Goal: Communication & Community: Share content

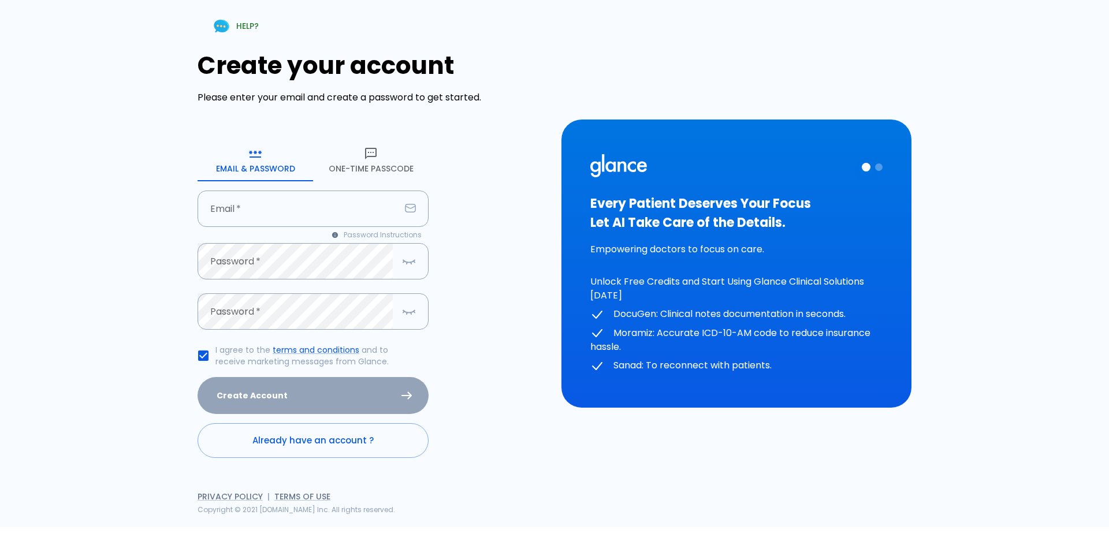
click at [372, 168] on button "One-Time Passcode" at bounding box center [371, 161] width 116 height 42
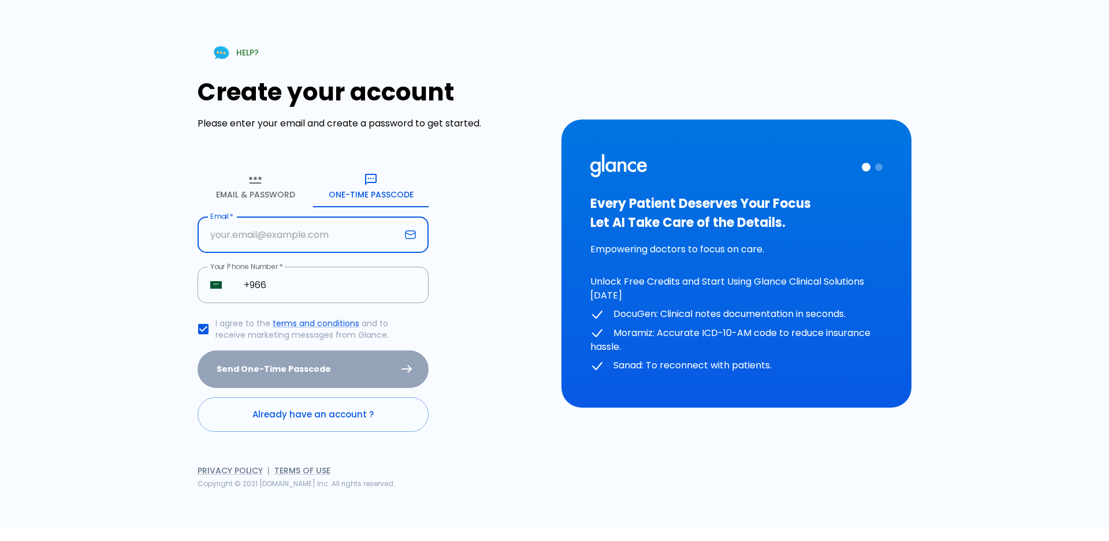
click at [278, 227] on input "text" at bounding box center [299, 235] width 203 height 36
type input "[EMAIL_ADDRESS][DOMAIN_NAME]"
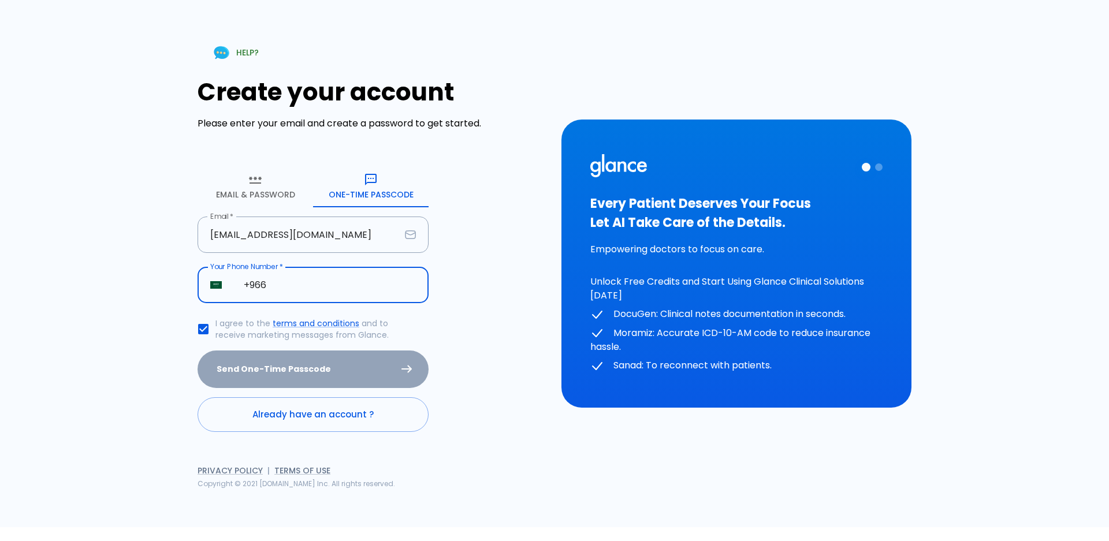
click at [317, 287] on input "+966" at bounding box center [330, 285] width 198 height 36
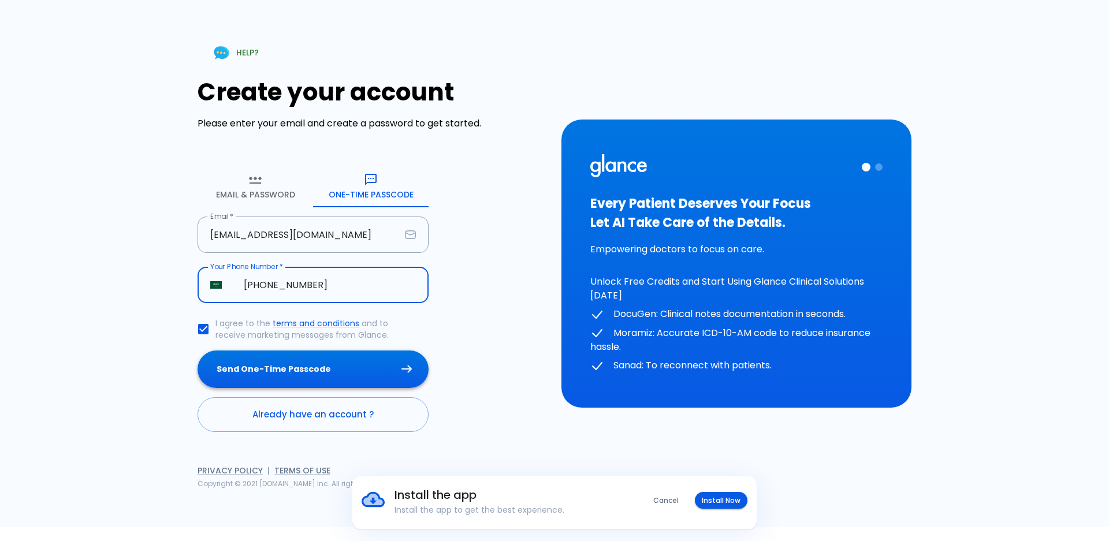
type input "[PHONE_NUMBER]"
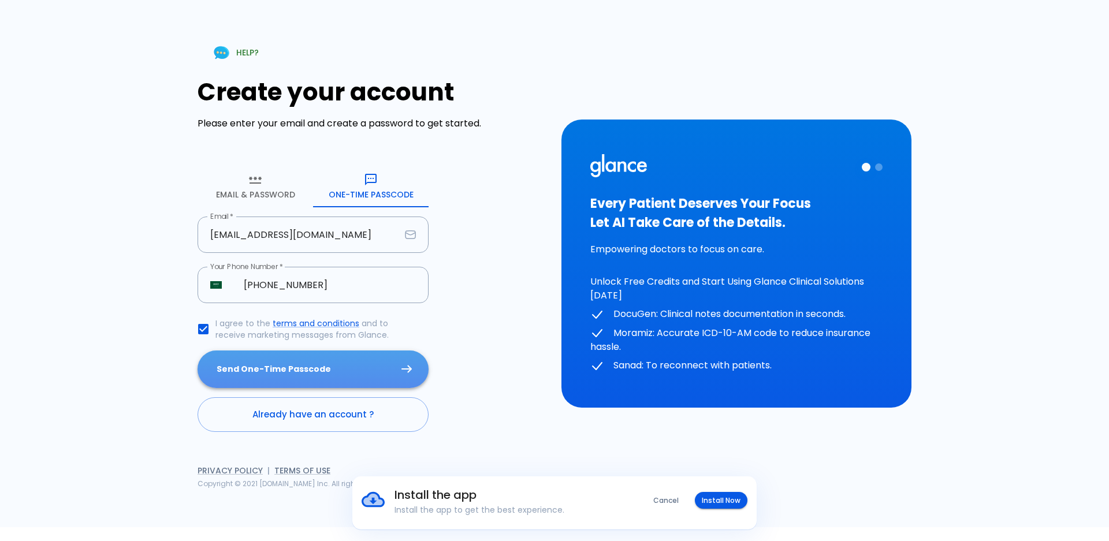
click at [306, 378] on button "Send One-Time Passcode" at bounding box center [313, 370] width 231 height 38
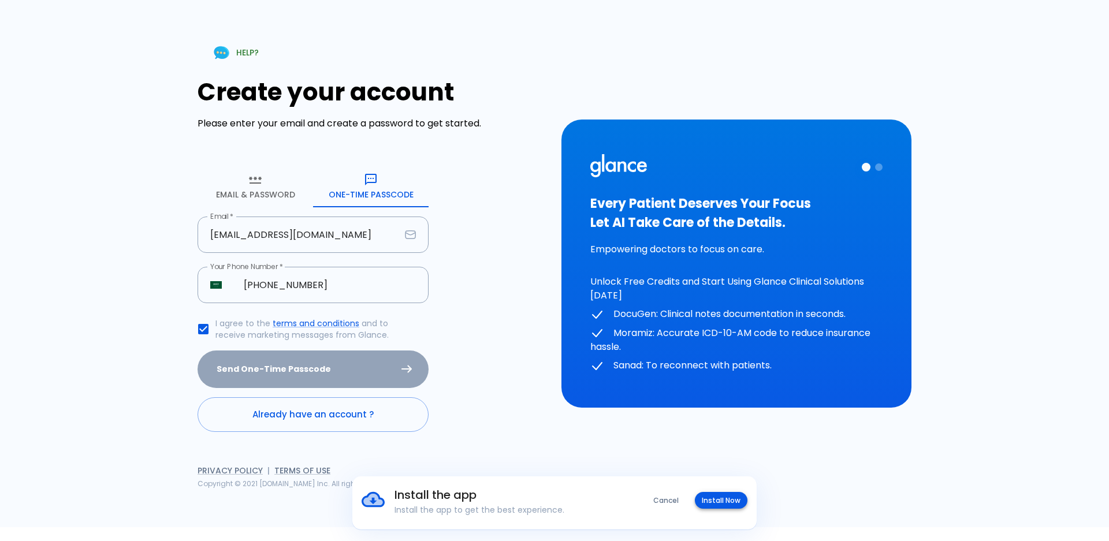
click at [705, 496] on body "Install the app Install the app to get the best experience. Cancel Install Now …" at bounding box center [554, 263] width 1109 height 527
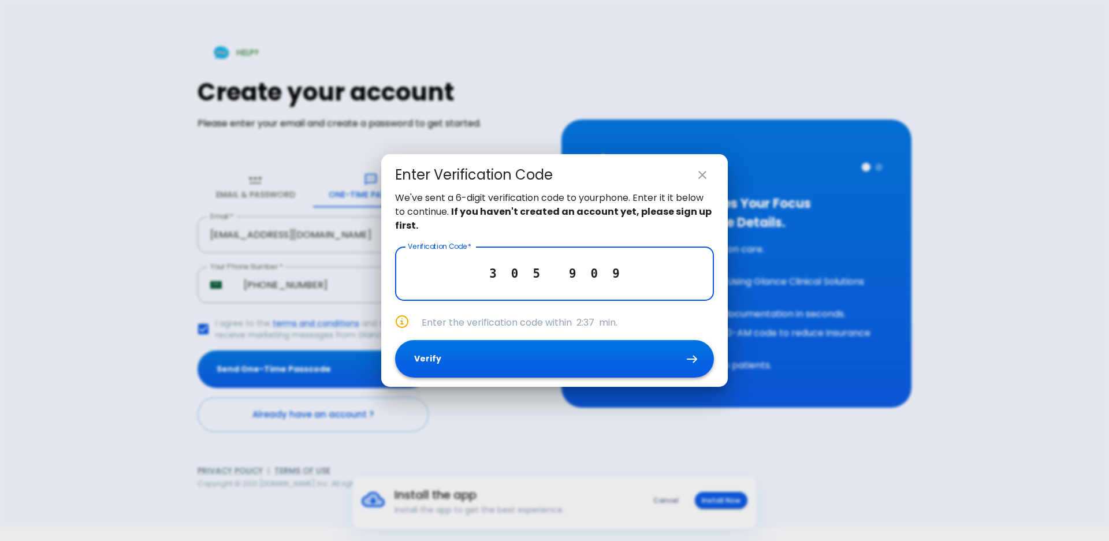
type input "3 0 5 9 0 9"
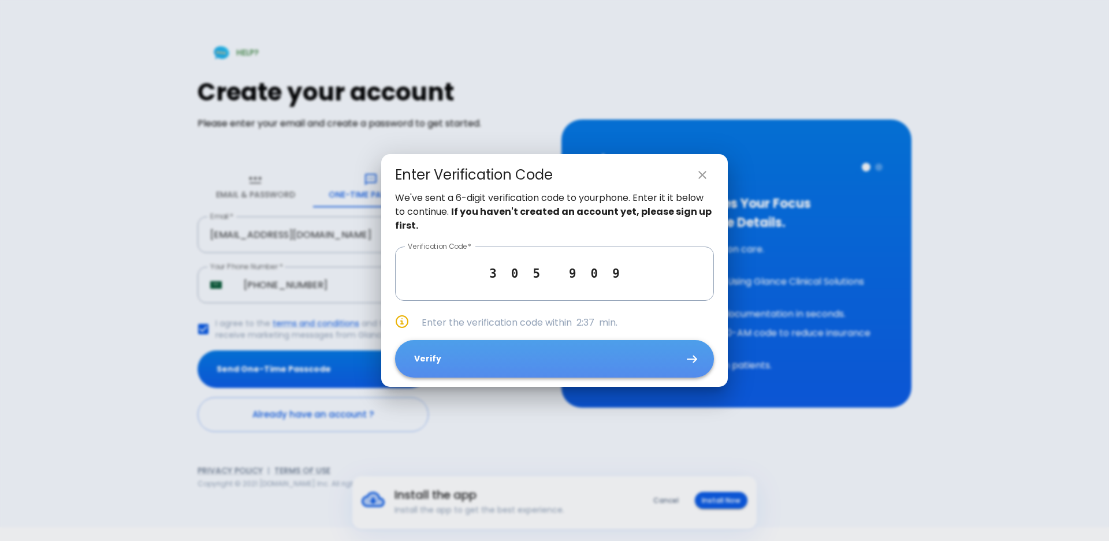
click at [652, 365] on button "Verify" at bounding box center [554, 359] width 319 height 38
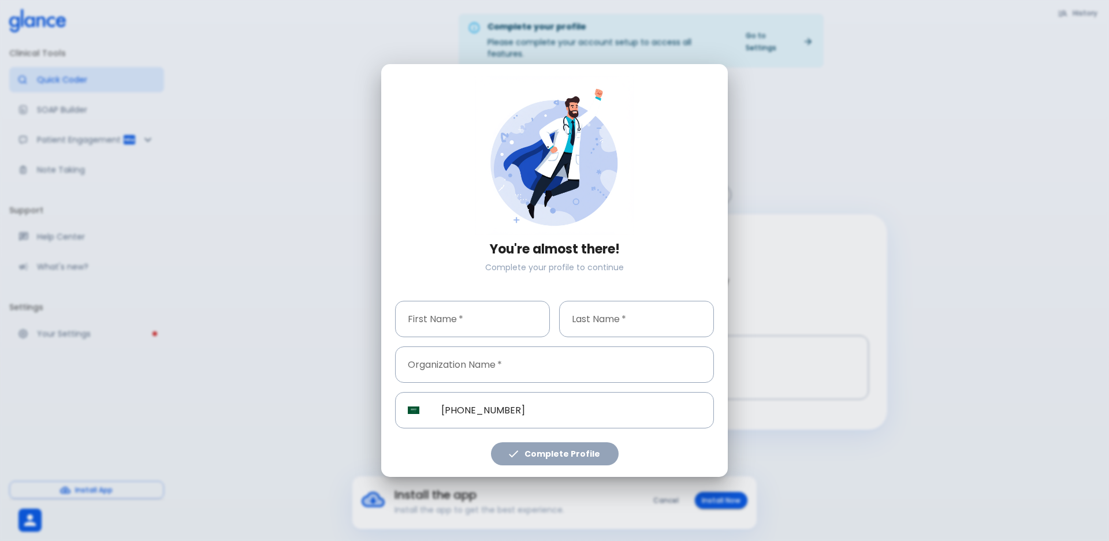
click at [462, 292] on div "First Name   * First Name *" at bounding box center [468, 315] width 164 height 46
click at [459, 326] on input "text" at bounding box center [472, 319] width 155 height 36
type input "[PERSON_NAME]"
click at [590, 316] on input "text" at bounding box center [636, 319] width 155 height 36
type input "soda"
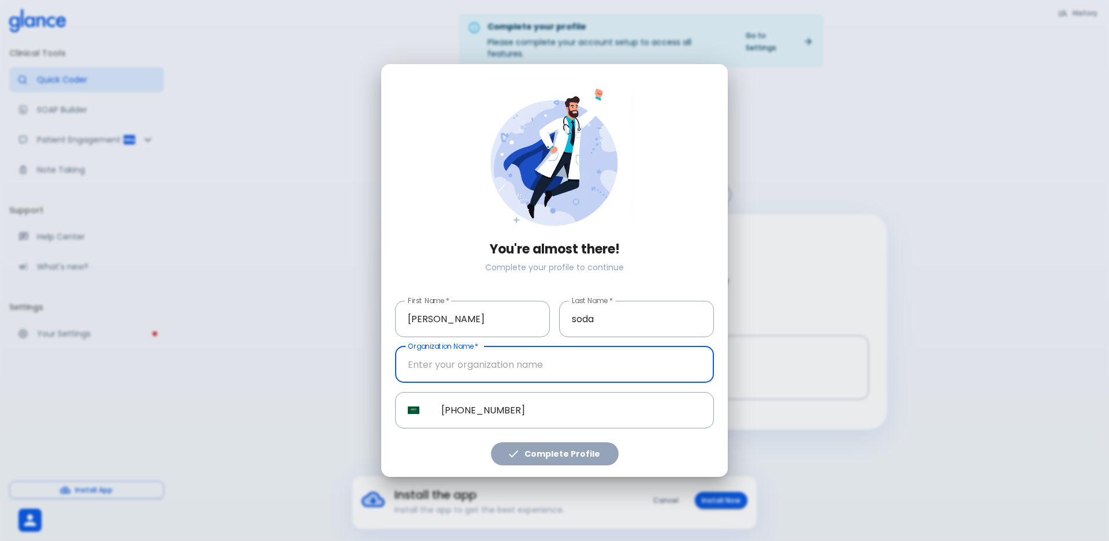
click at [512, 370] on input "text" at bounding box center [554, 365] width 319 height 36
type input "[GEOGRAPHIC_DATA]"
click at [540, 437] on div "Complete Profile" at bounding box center [550, 448] width 328 height 38
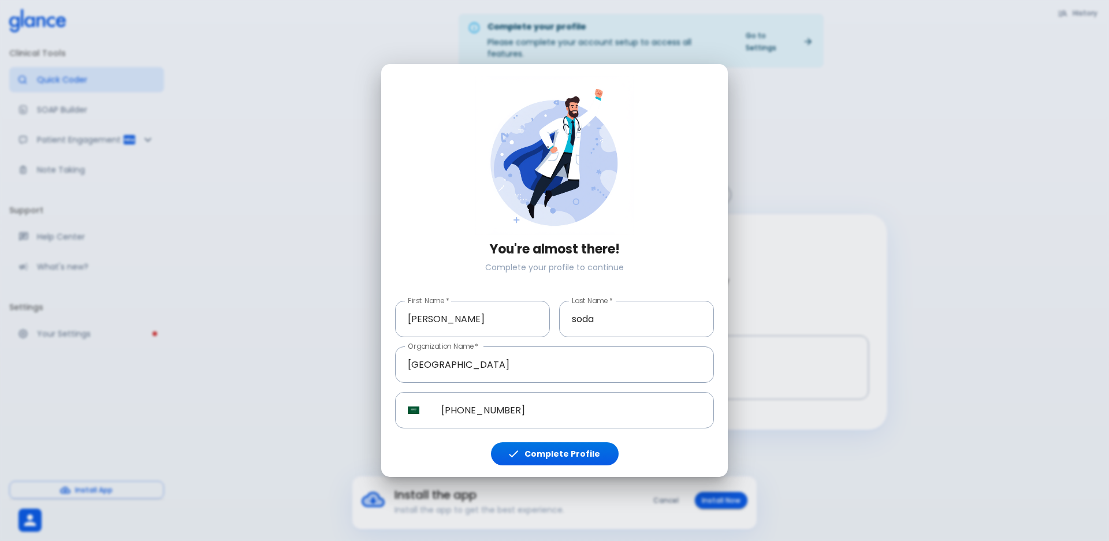
click at [548, 440] on div "Complete Profile" at bounding box center [550, 448] width 328 height 38
click at [547, 468] on div "You're almost there! Complete your profile to continue First Name   * [PERSON_N…" at bounding box center [554, 271] width 347 height 414
click at [545, 459] on button "Complete Profile" at bounding box center [555, 455] width 128 height 24
click at [545, 458] on button "Complete Profile" at bounding box center [555, 455] width 128 height 24
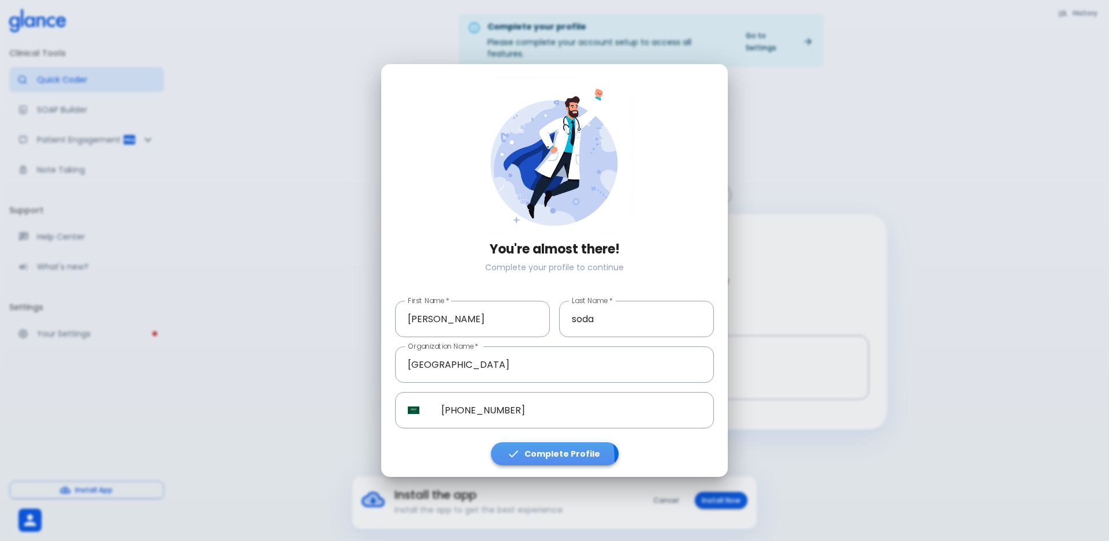
click at [545, 458] on button "Complete Profile" at bounding box center [555, 455] width 128 height 24
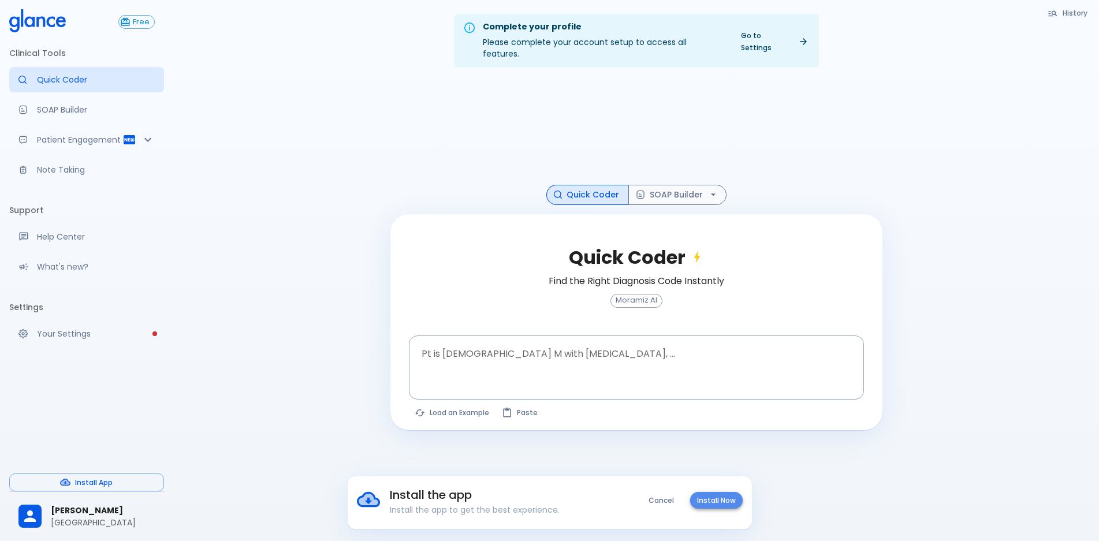
click at [721, 509] on button "Install Now" at bounding box center [716, 500] width 53 height 17
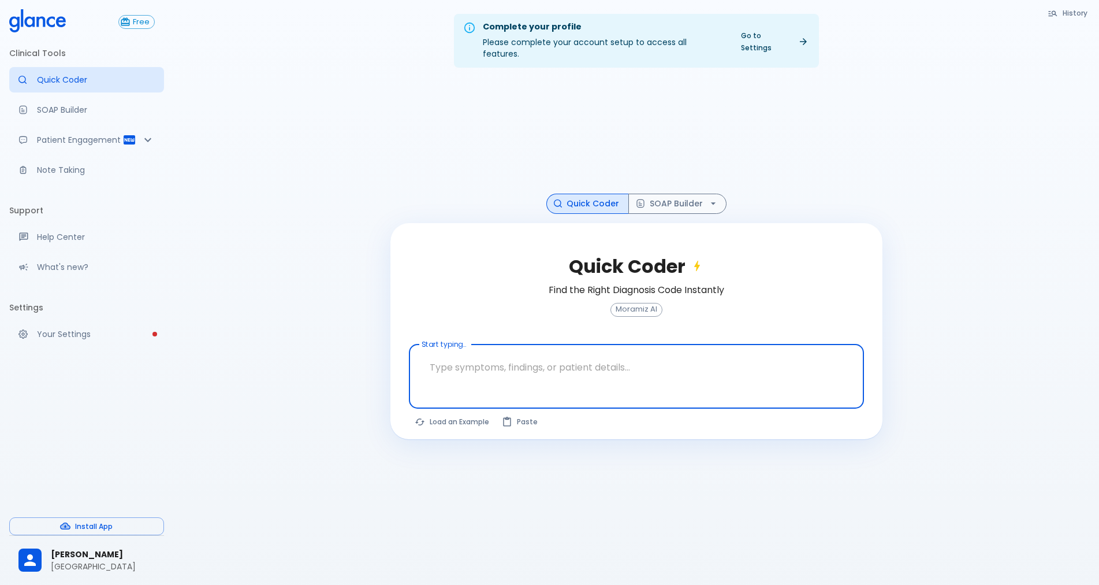
click at [512, 359] on textarea at bounding box center [636, 367] width 439 height 36
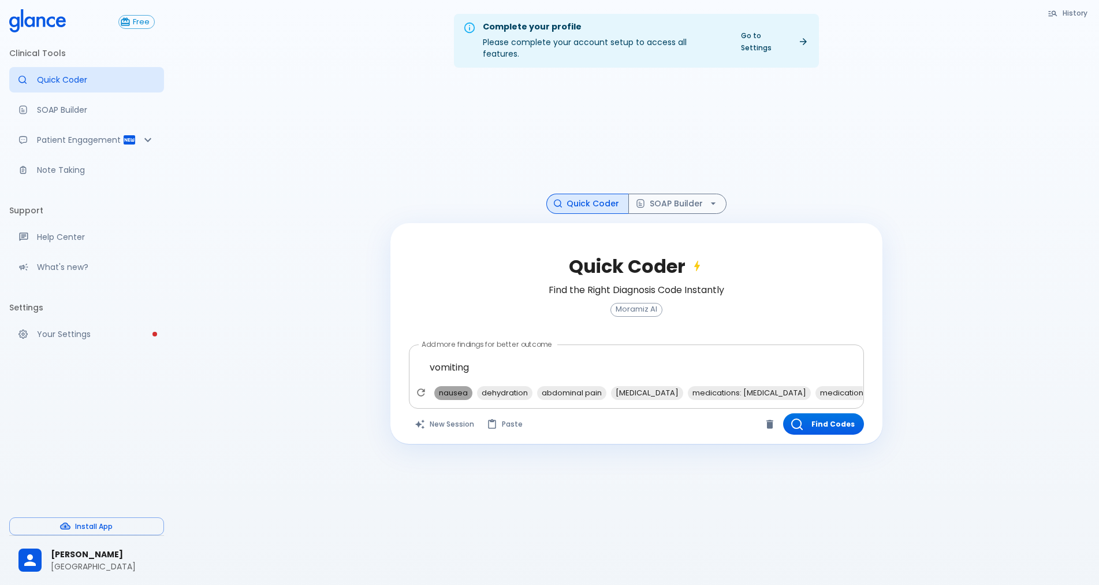
click at [454, 386] on span "nausea" at bounding box center [453, 392] width 38 height 13
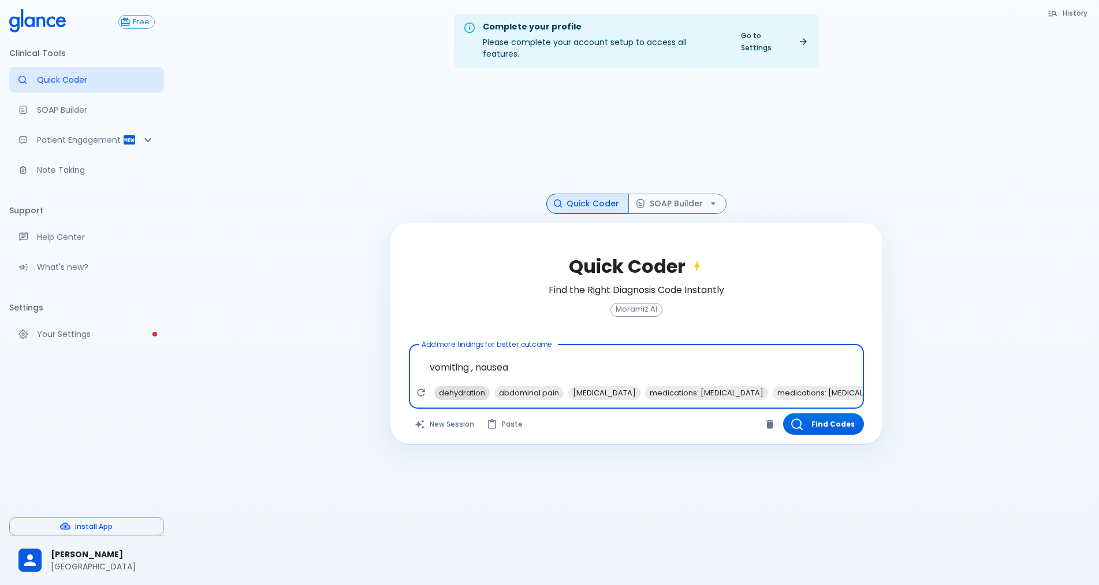
click at [467, 386] on span "dehydration" at bounding box center [461, 392] width 55 height 13
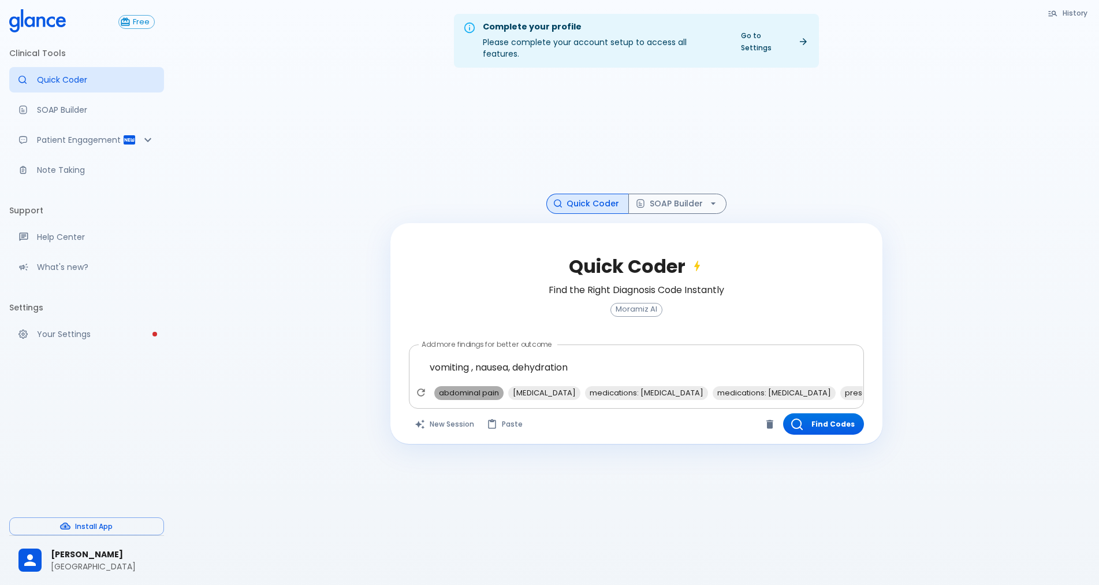
click at [467, 386] on span "abdominal pain" at bounding box center [468, 392] width 69 height 13
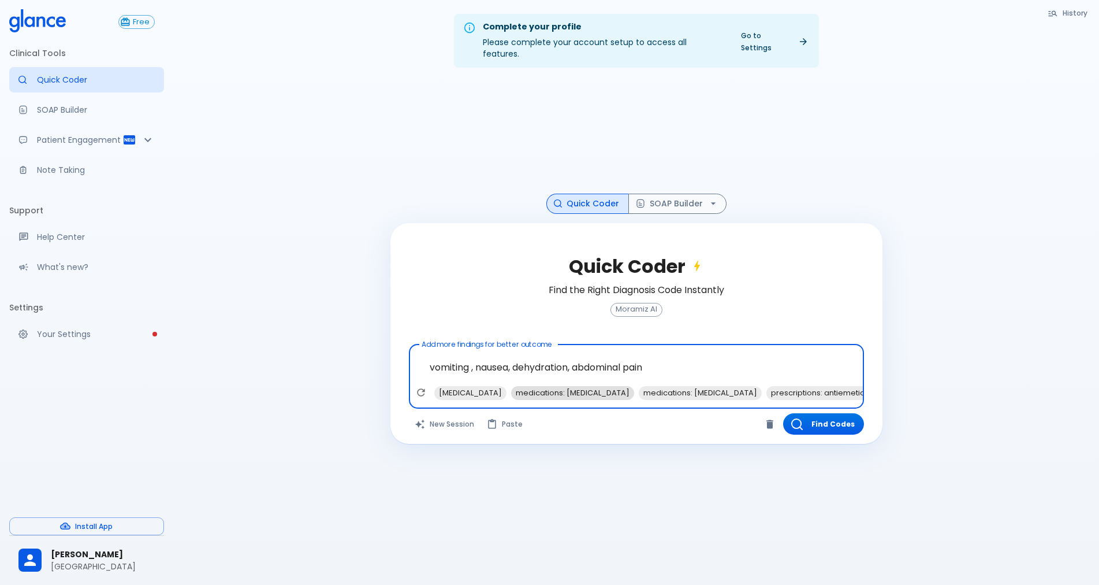
click at [560, 386] on span "medications: [MEDICAL_DATA]" at bounding box center [572, 392] width 123 height 13
click at [639, 386] on span "medications: [MEDICAL_DATA]" at bounding box center [700, 392] width 123 height 13
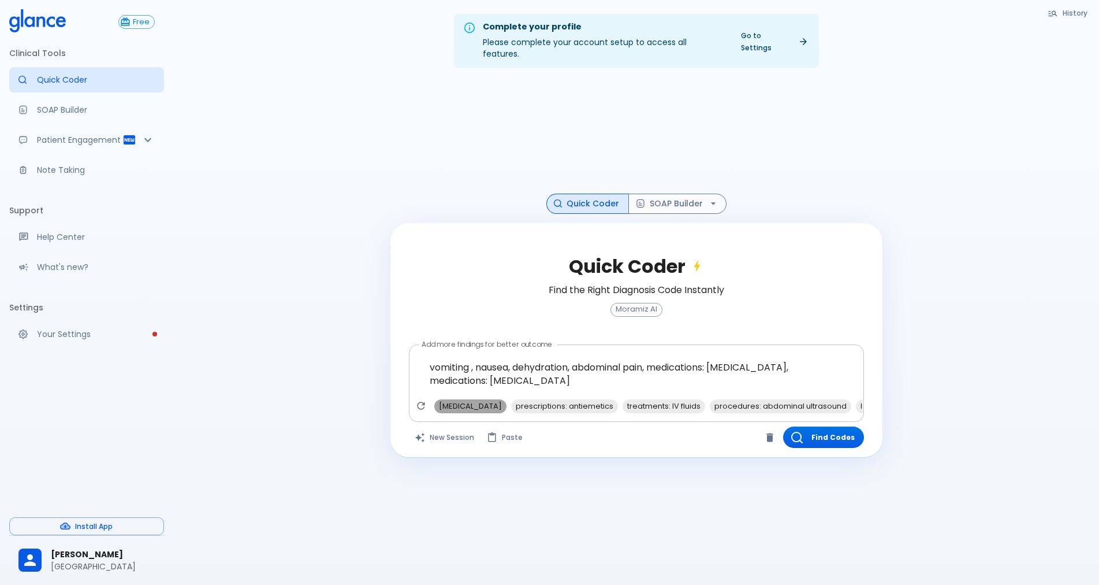
click at [470, 399] on span "[MEDICAL_DATA]" at bounding box center [470, 405] width 72 height 13
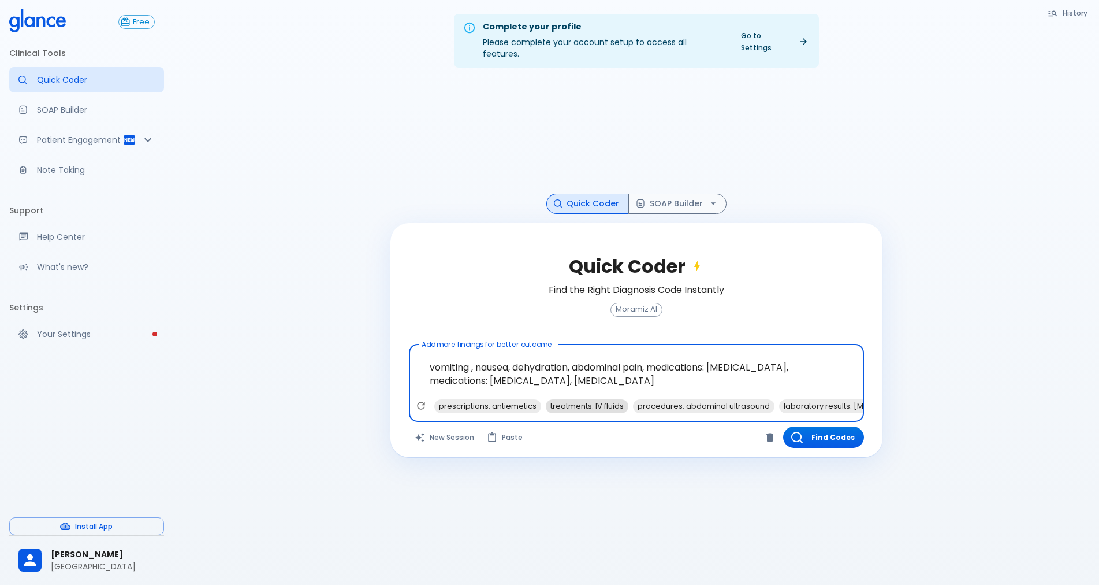
click at [610, 399] on span "treatments: IV fluids" at bounding box center [587, 405] width 83 height 13
click at [606, 399] on span "procedures: abdominal ultrasound" at bounding box center [617, 405] width 142 height 13
type textarea "vomiting , nausea, dehydration, abdominal pain, medications: [MEDICAL_DATA], me…"
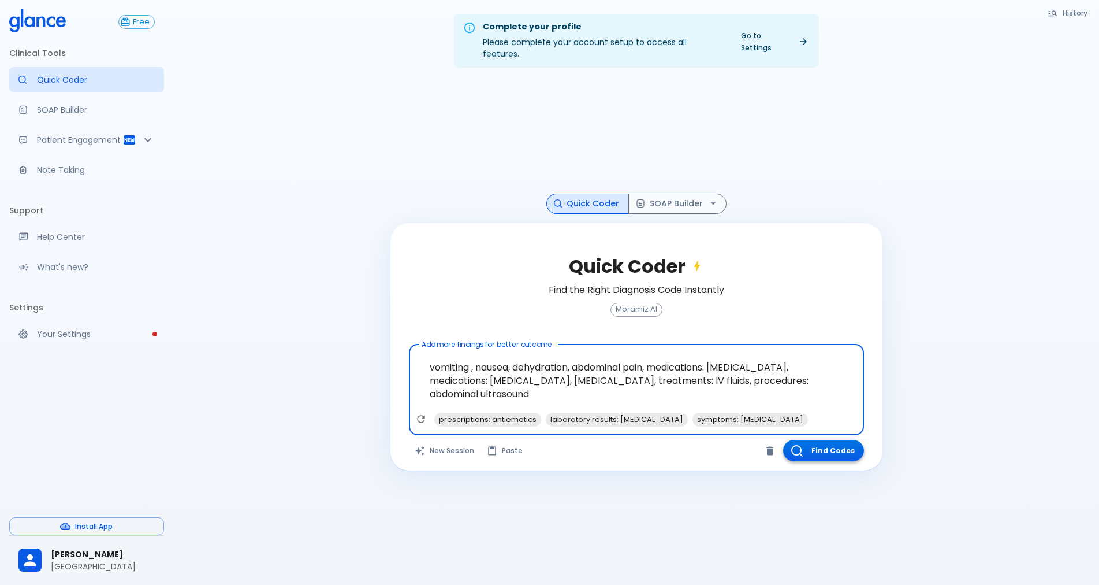
click at [841, 440] on button "Find Codes" at bounding box center [823, 450] width 81 height 21
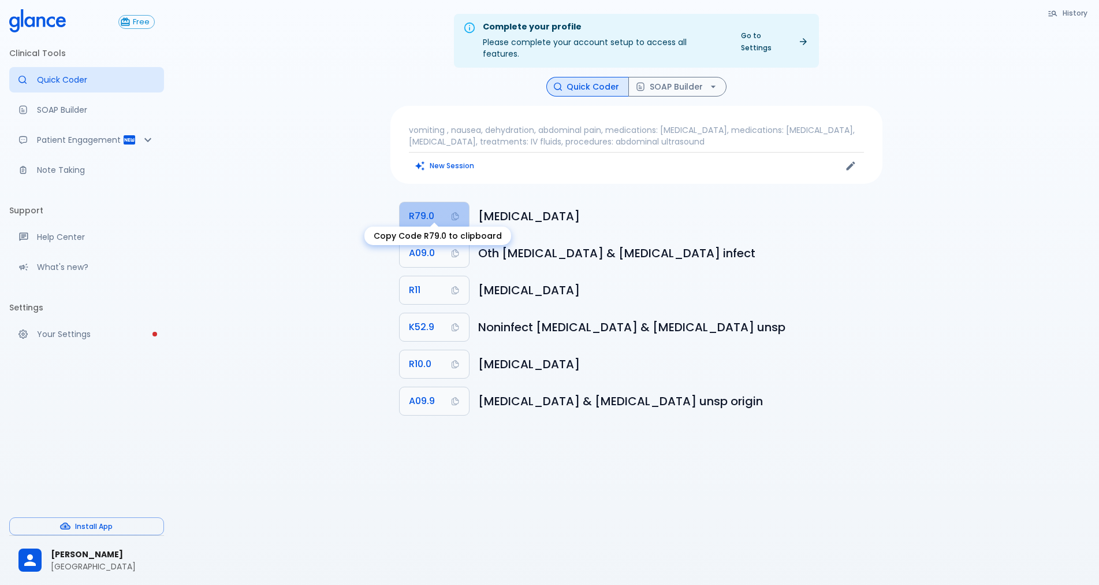
click at [423, 208] on span "R79.0" at bounding box center [421, 216] width 25 height 16
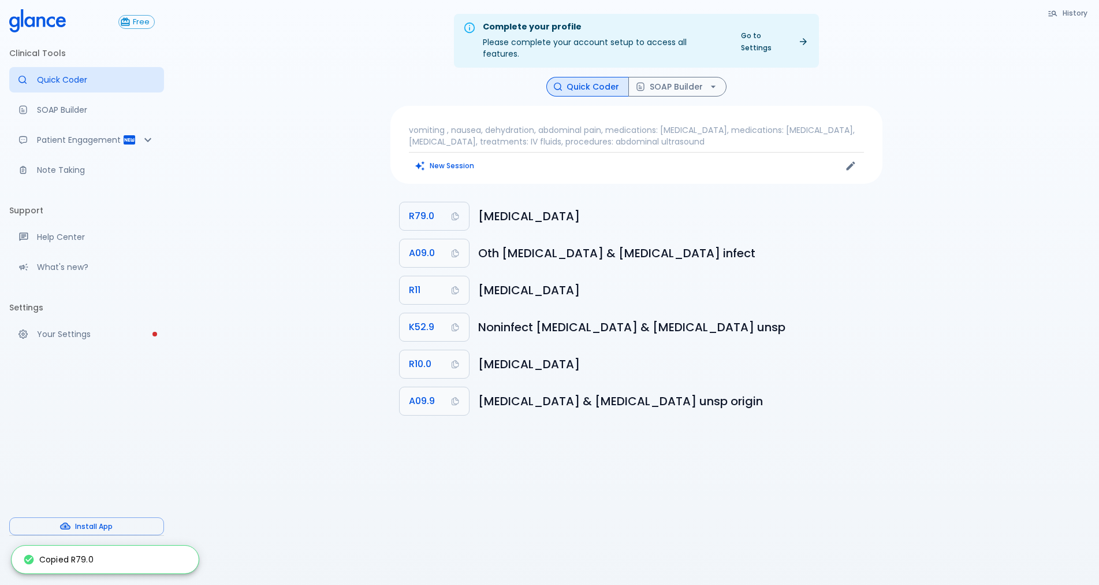
click at [454, 211] on icon "Copy Code R79.0 to clipboard" at bounding box center [455, 215] width 9 height 9
click at [641, 82] on icon "button" at bounding box center [640, 86] width 9 height 9
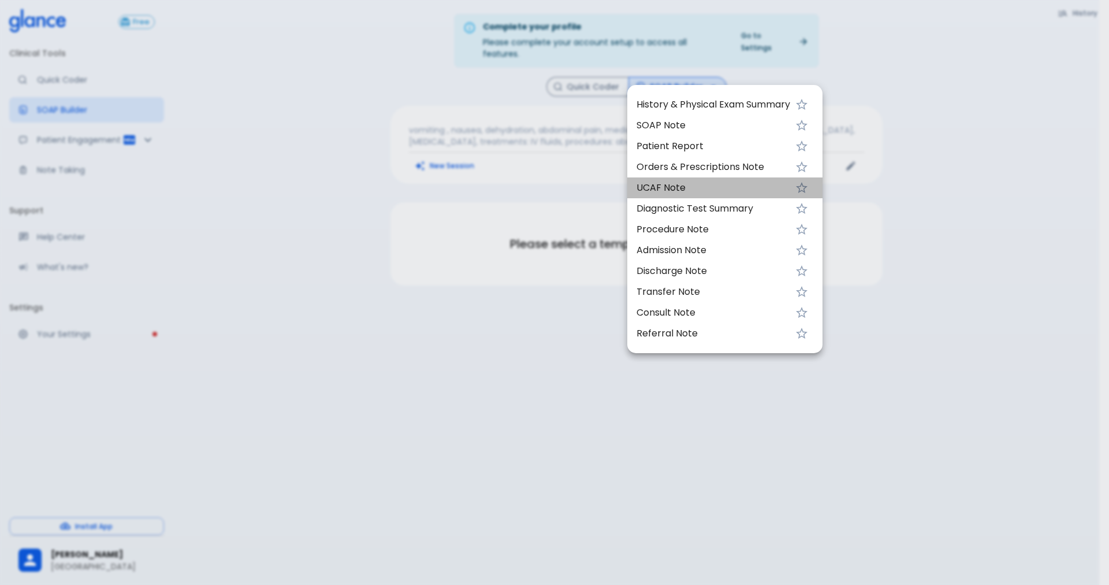
click at [677, 189] on span "UCAF Note" at bounding box center [714, 188] width 154 height 14
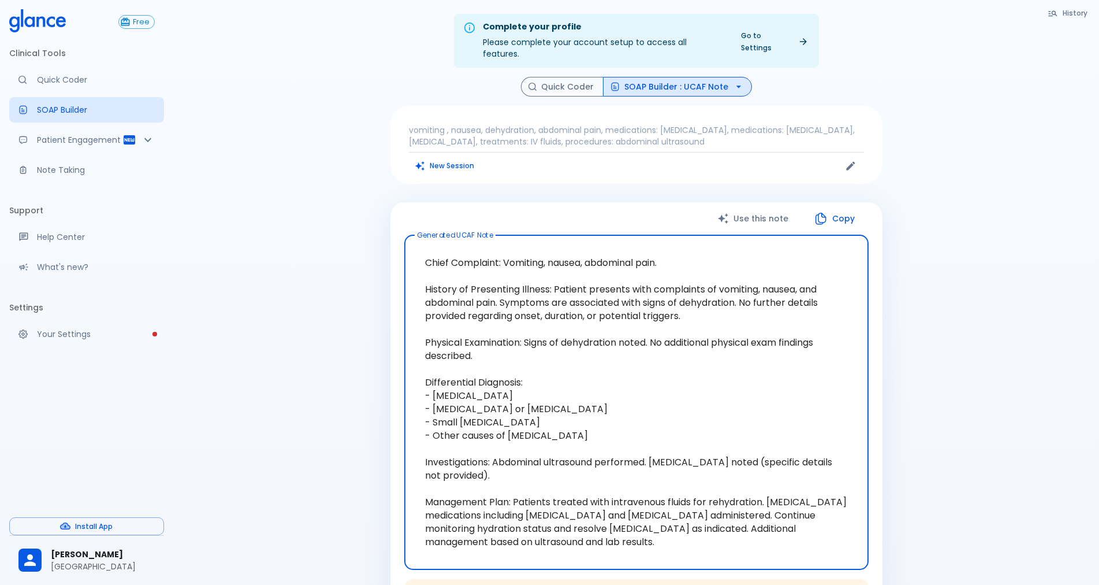
click at [680, 77] on button "SOAP Builder : UCAF Note" at bounding box center [677, 87] width 149 height 20
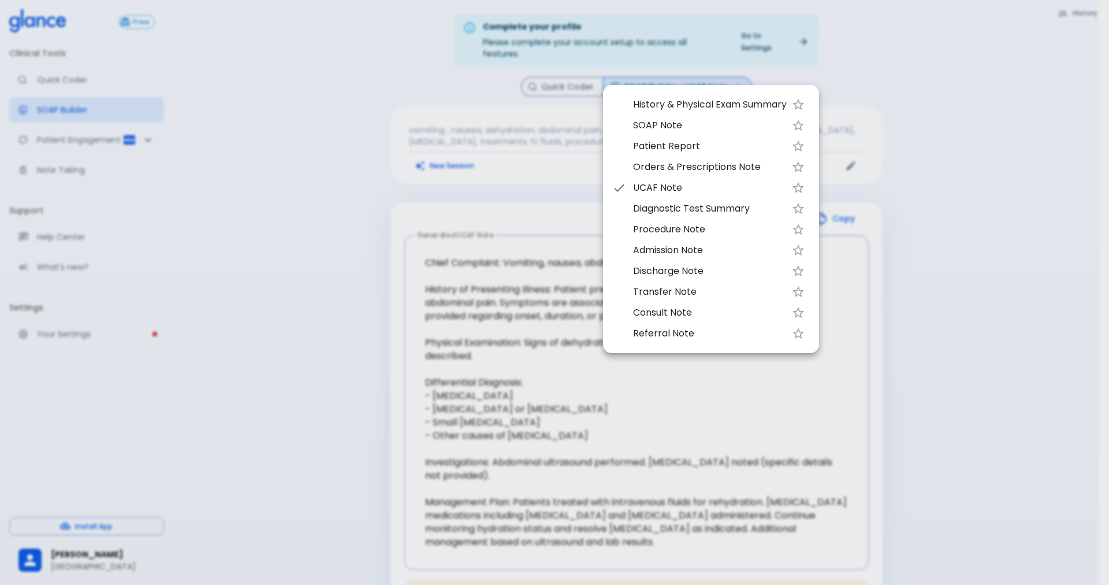
click at [333, 282] on div at bounding box center [554, 292] width 1109 height 585
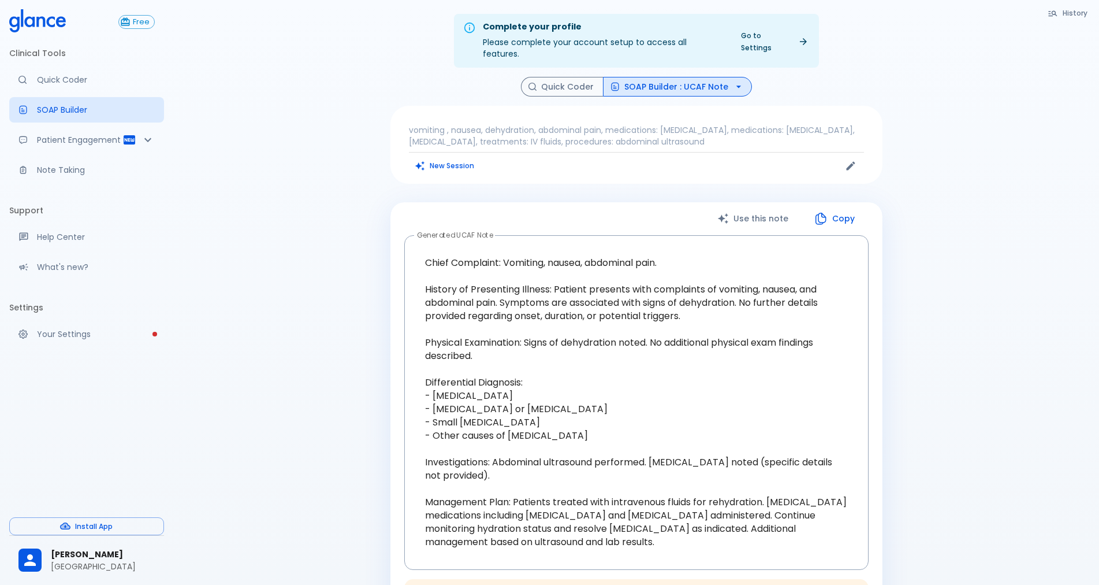
scroll to position [62, 0]
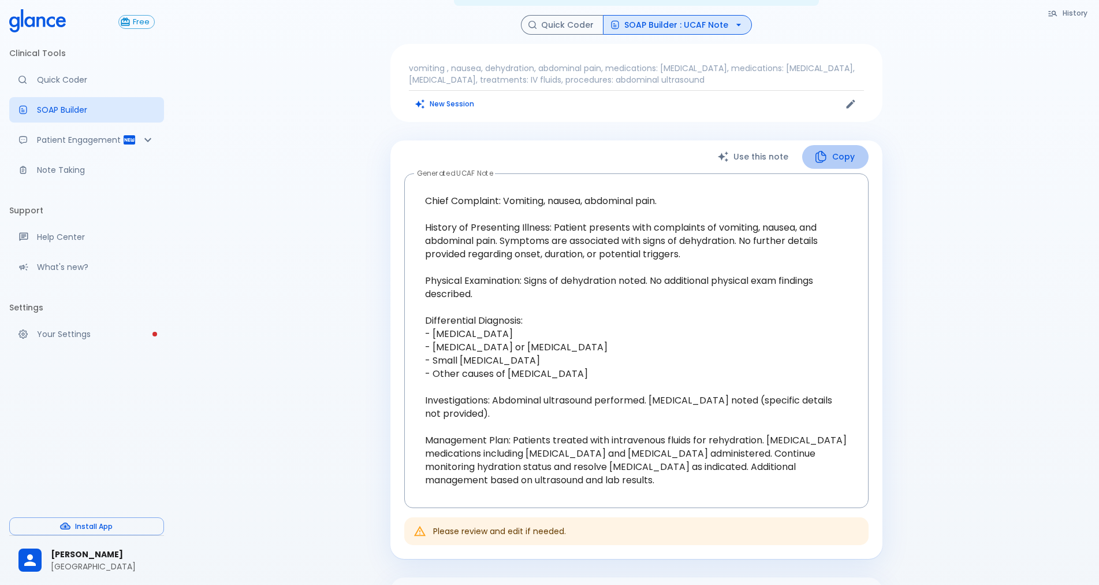
click at [847, 146] on button "Copy" at bounding box center [835, 157] width 66 height 24
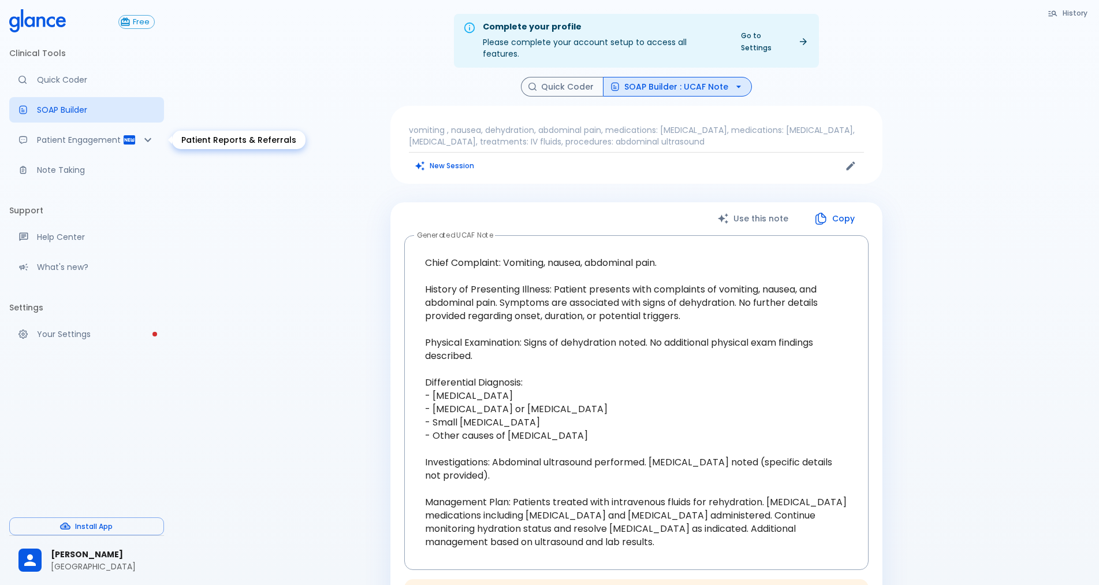
click at [64, 145] on p "Patient Engagement" at bounding box center [80, 140] width 86 height 12
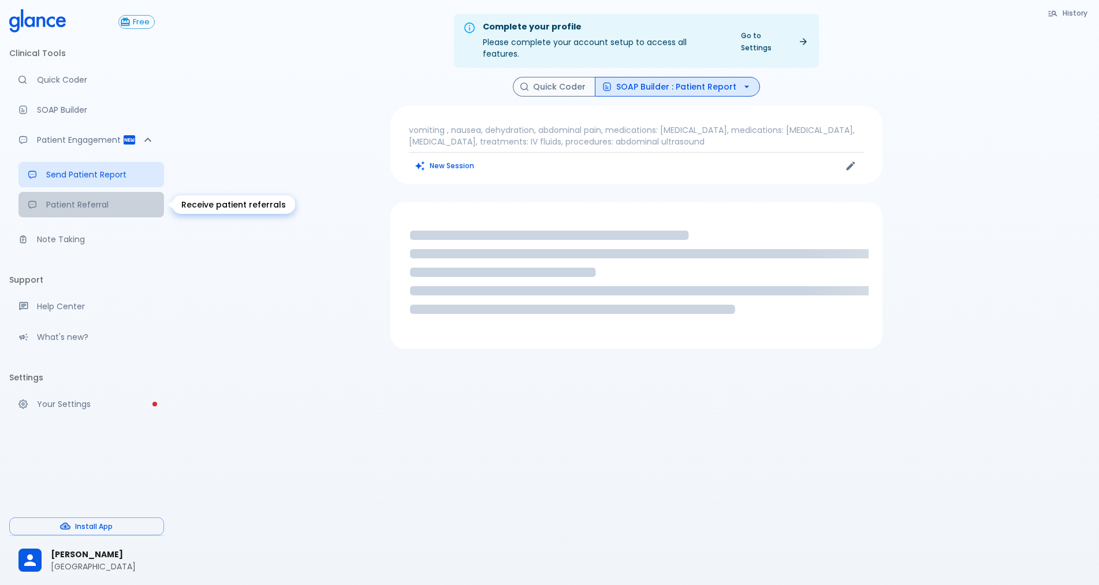
click at [62, 205] on p "Patient Referral" at bounding box center [100, 205] width 109 height 12
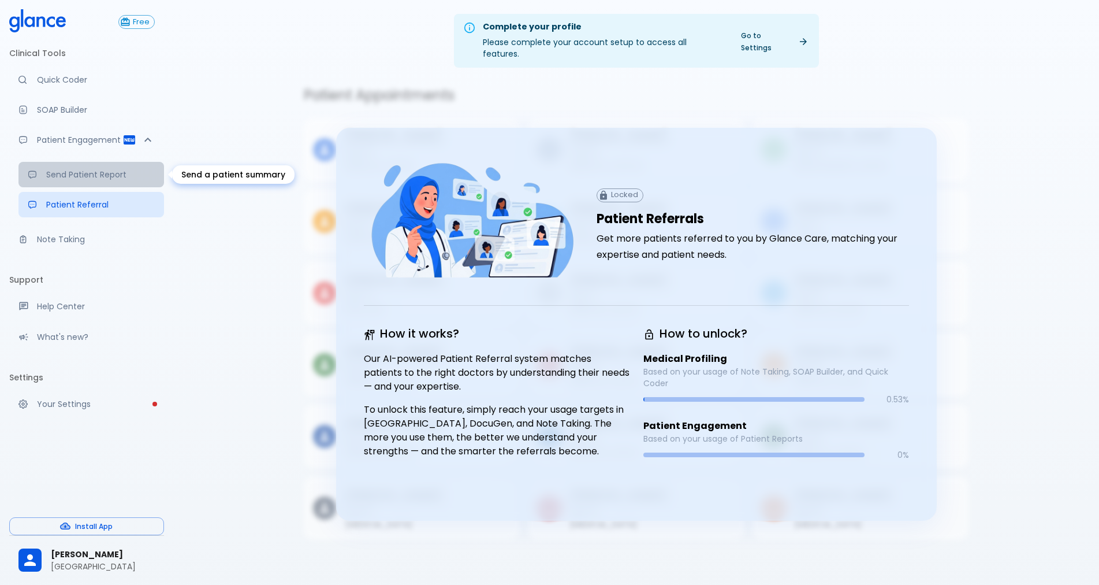
click at [65, 180] on p "Send Patient Report" at bounding box center [100, 175] width 109 height 12
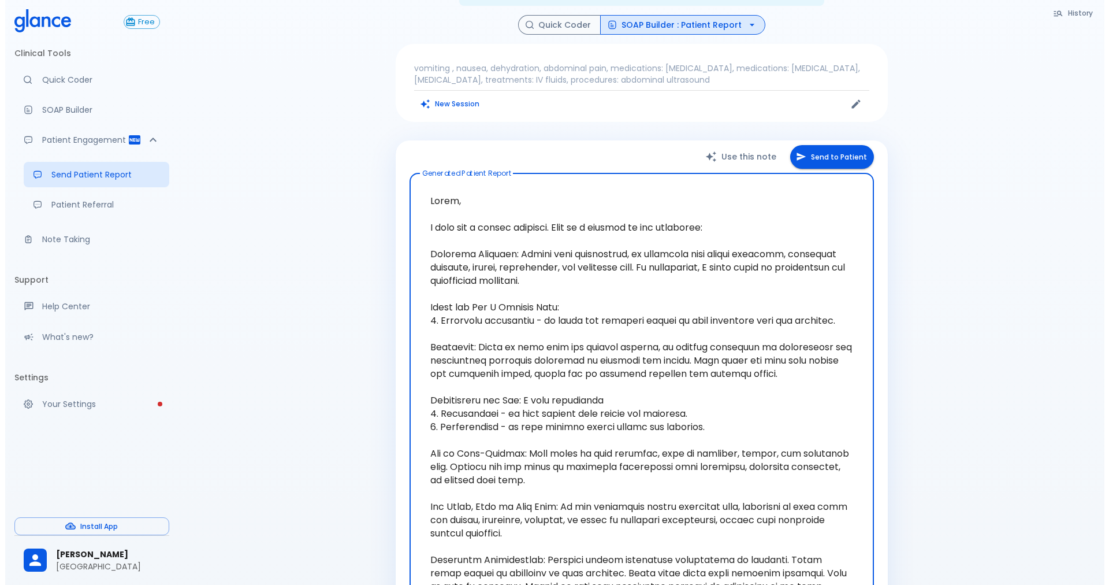
scroll to position [185, 0]
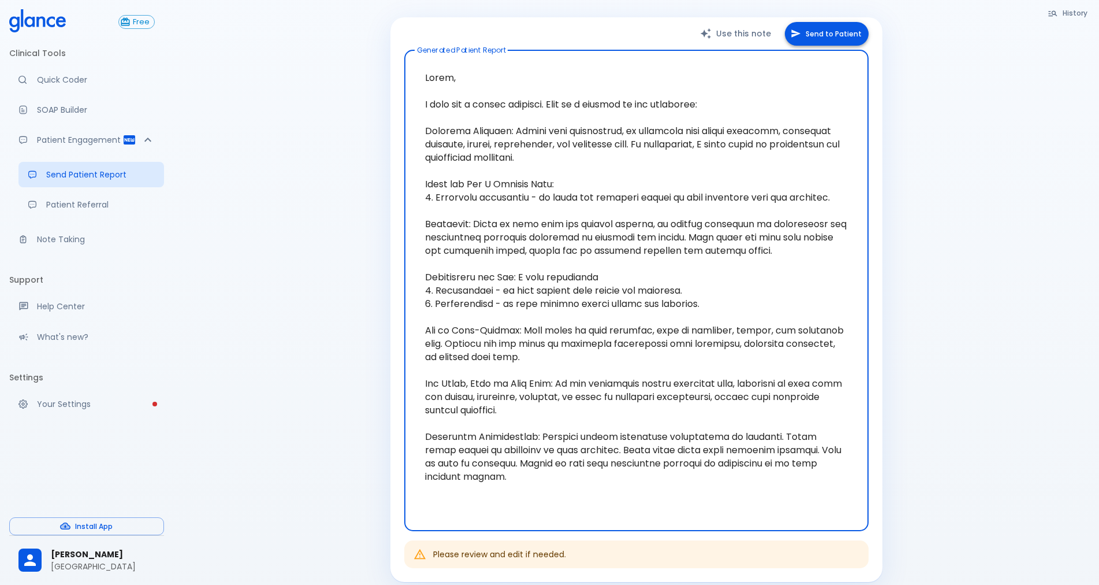
click at [827, 28] on button "Send to Patient" at bounding box center [827, 34] width 84 height 24
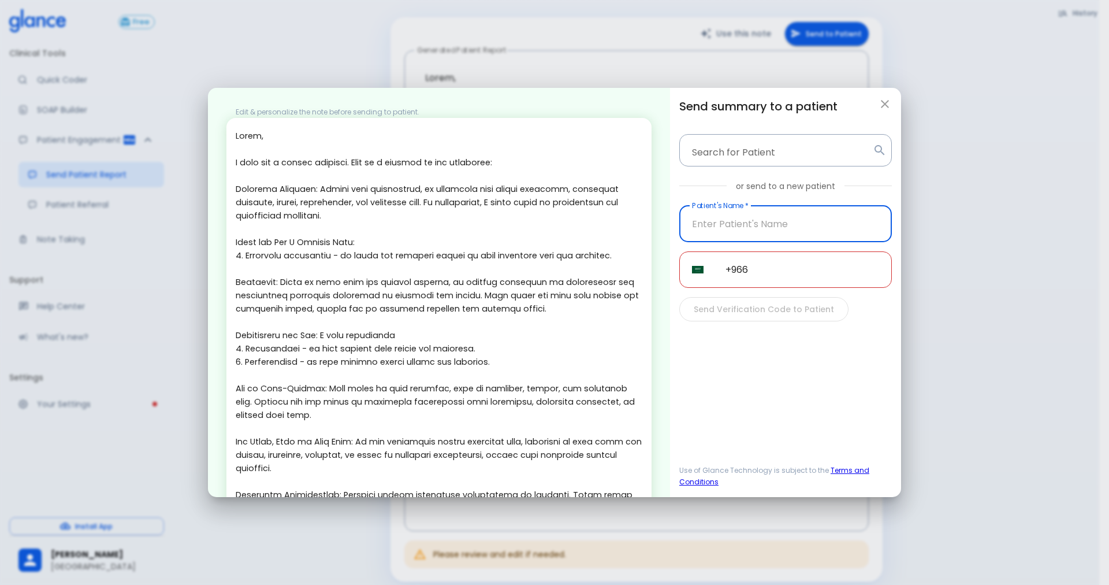
scroll to position [102, 0]
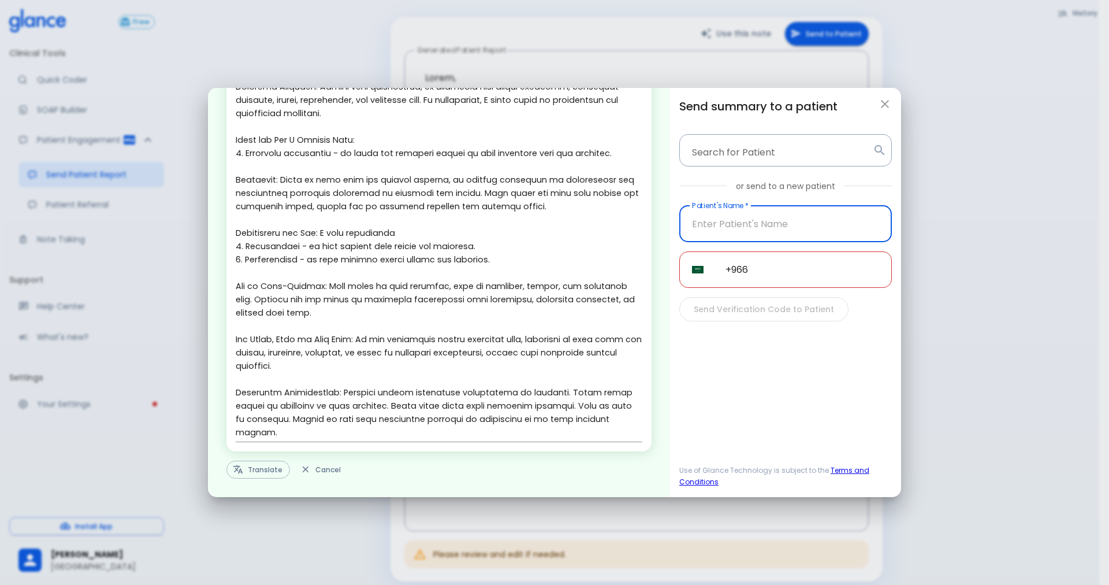
click at [259, 479] on div "Edit & personalize the note before sending to patient. x Translate Cancel" at bounding box center [439, 292] width 462 height 409
click at [257, 472] on button "Translate" at bounding box center [258, 469] width 64 height 18
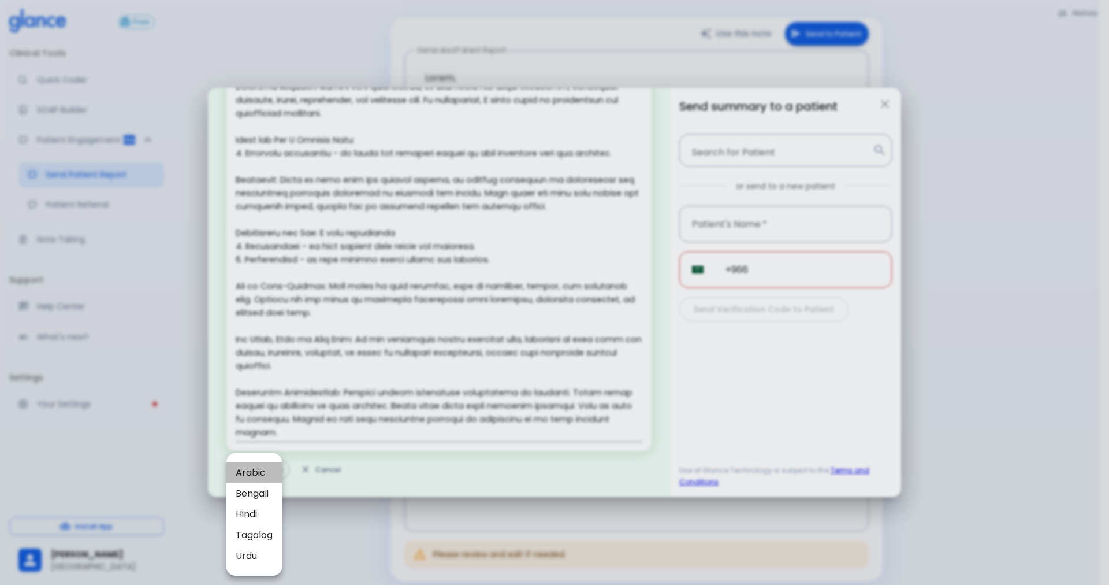
click at [248, 480] on li "Arabic" at bounding box center [253, 472] width 55 height 21
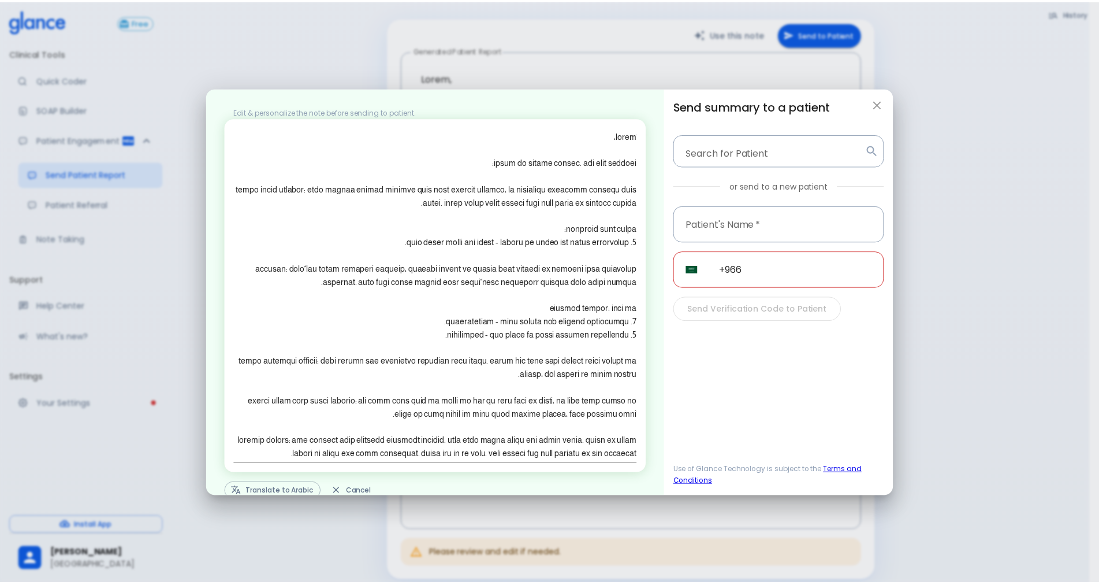
scroll to position [23, 0]
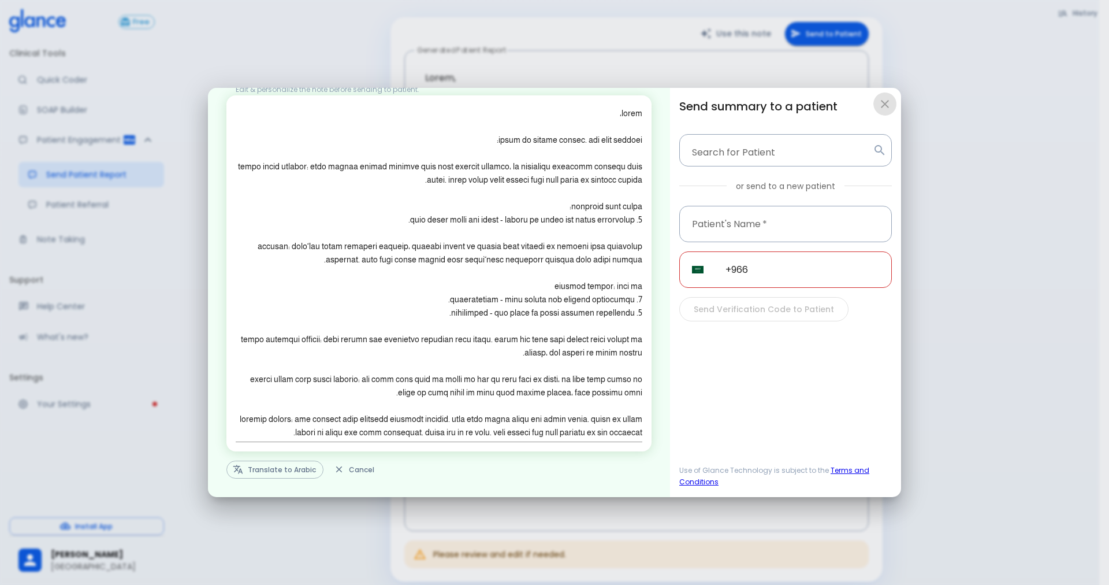
click at [886, 106] on icon "button" at bounding box center [885, 104] width 14 height 14
type textarea "Hello, I wish you a speedy recovery. This is a summary of the encounter: Clinic…"
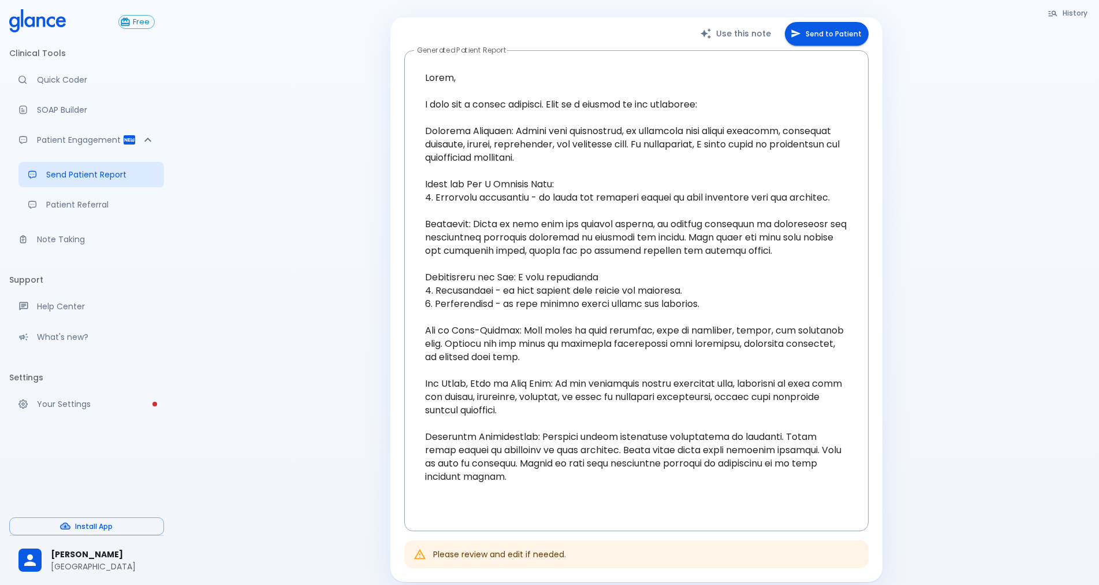
click at [886, 106] on div "History Quick Coder SOAP Builder : Patient Report vomiting , nausea, dehydratio…" at bounding box center [637, 237] width 520 height 690
